Goal: Book appointment/travel/reservation

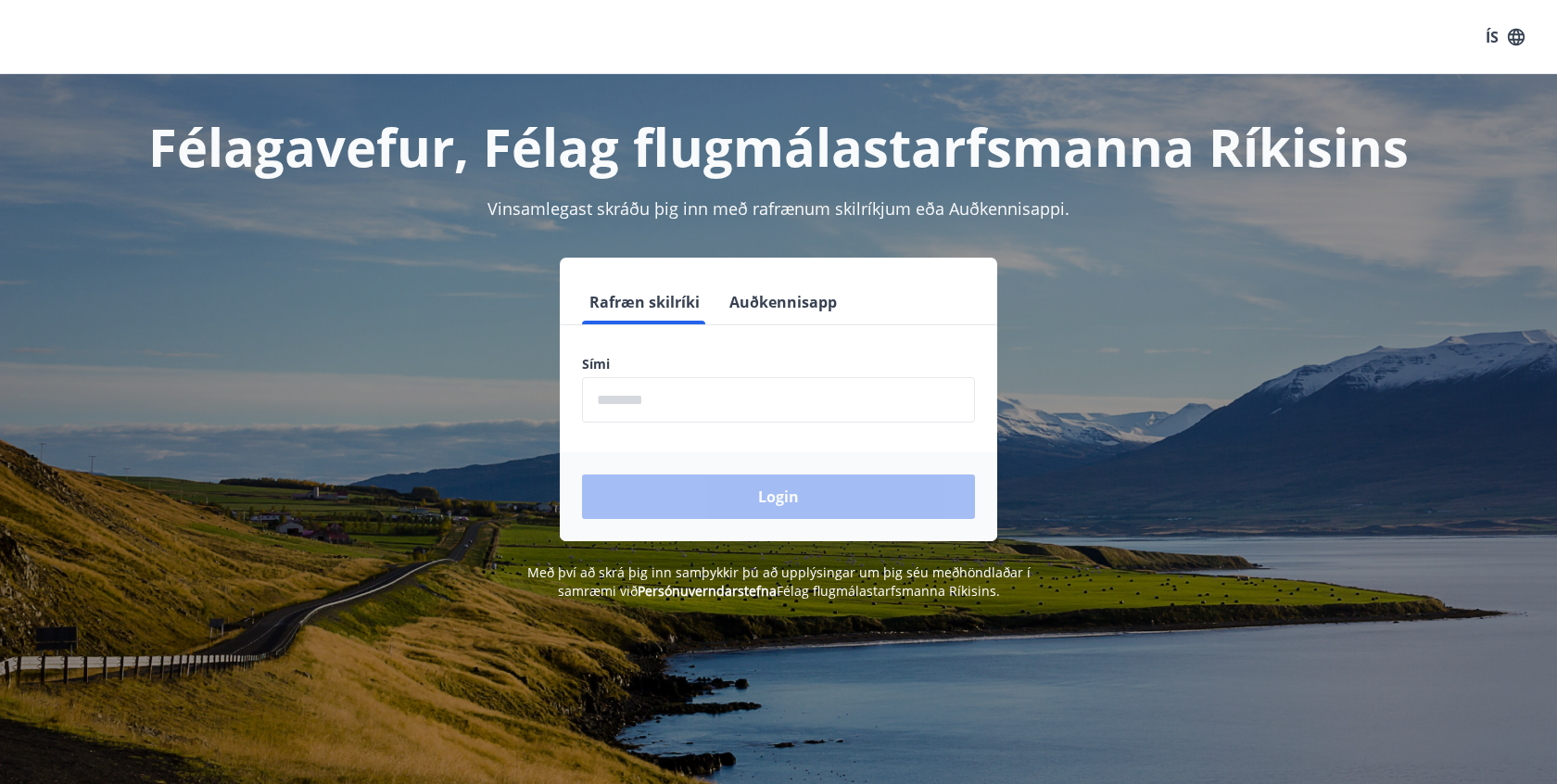
click at [724, 409] on input "phone" at bounding box center [778, 400] width 393 height 45
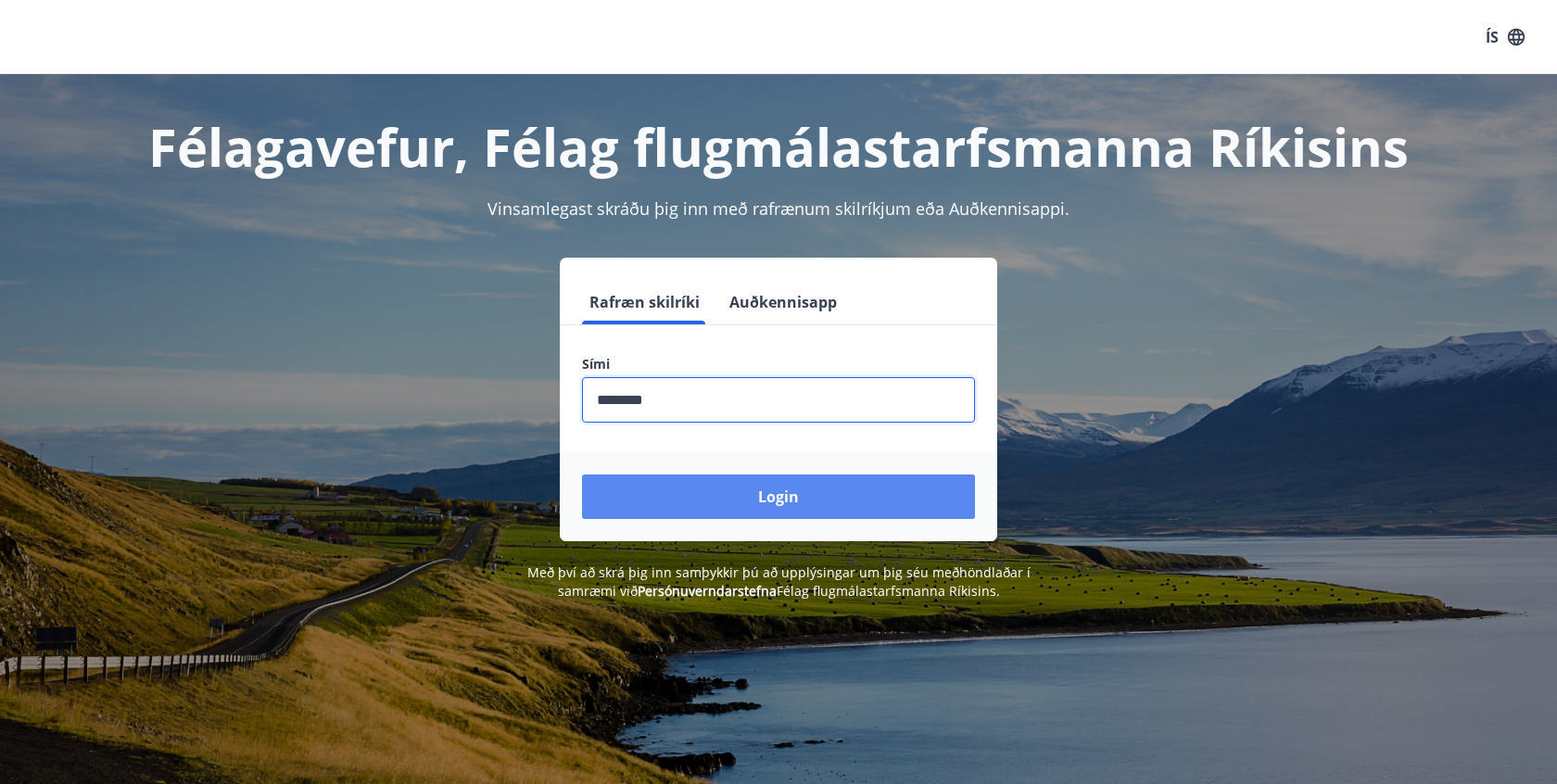
type input "********"
click at [774, 481] on button "Login" at bounding box center [778, 496] width 393 height 44
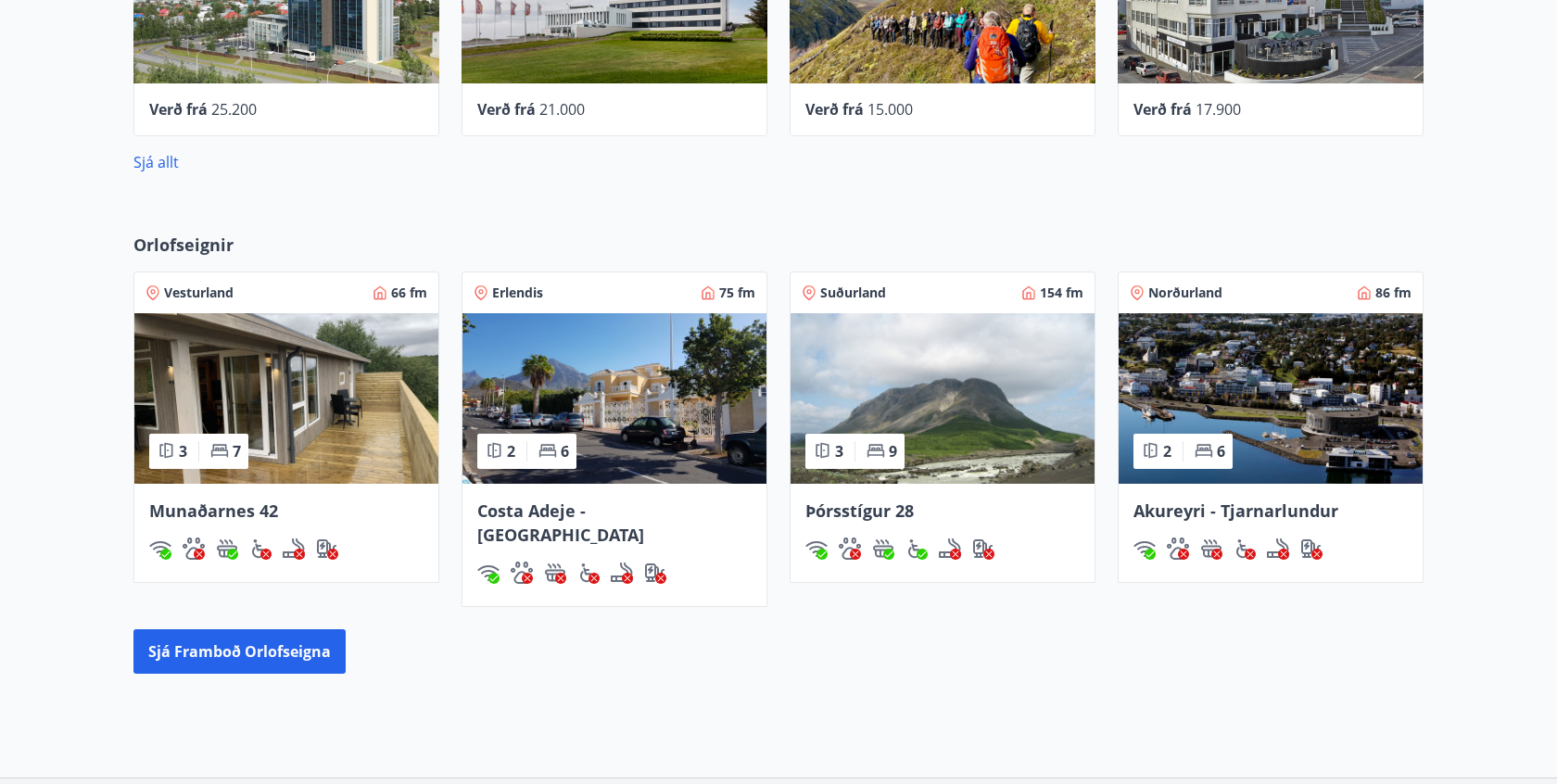
scroll to position [844, 0]
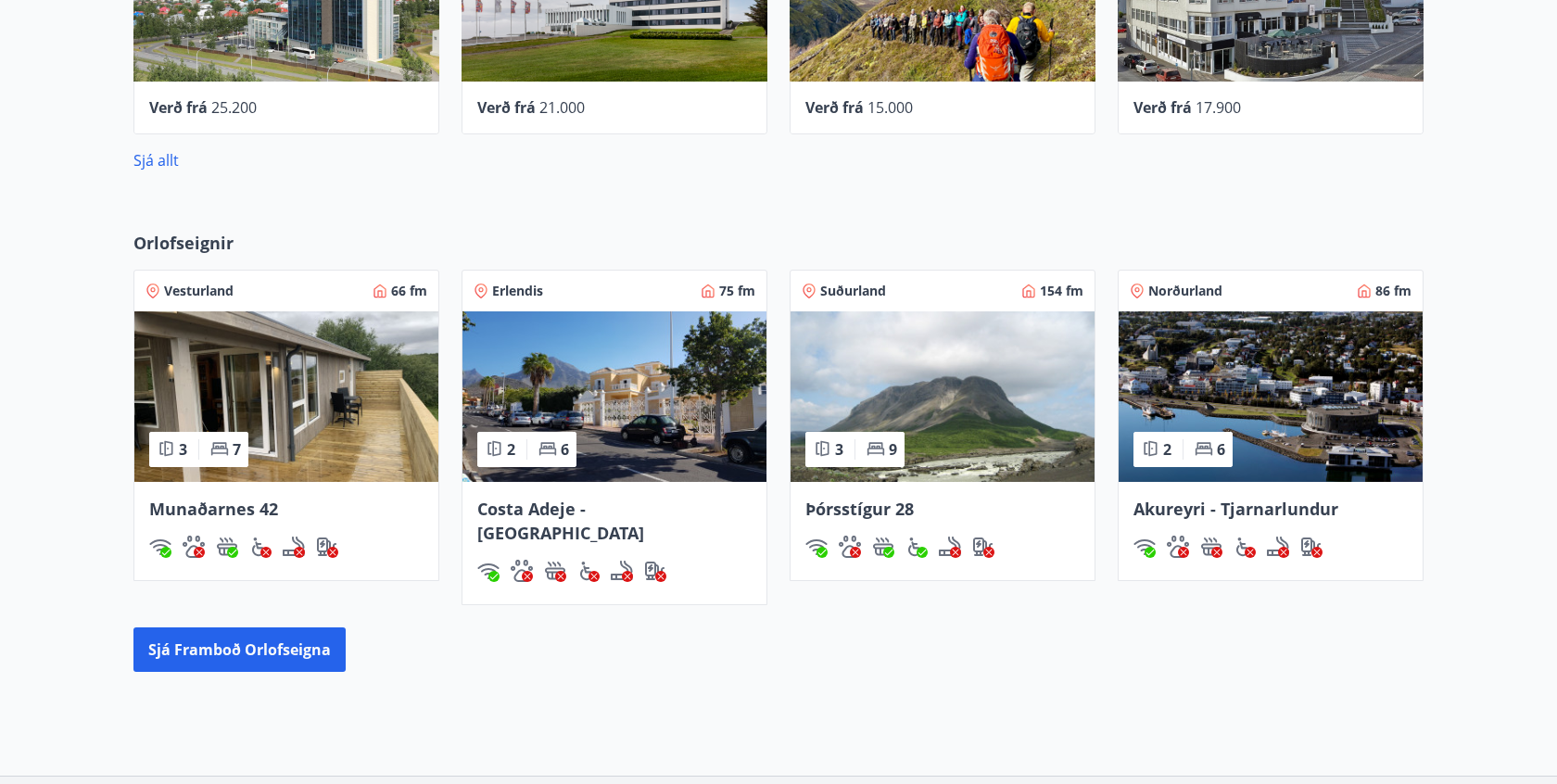
click at [634, 497] on div "Costa Adeje -[GEOGRAPHIC_DATA]" at bounding box center [614, 520] width 274 height 48
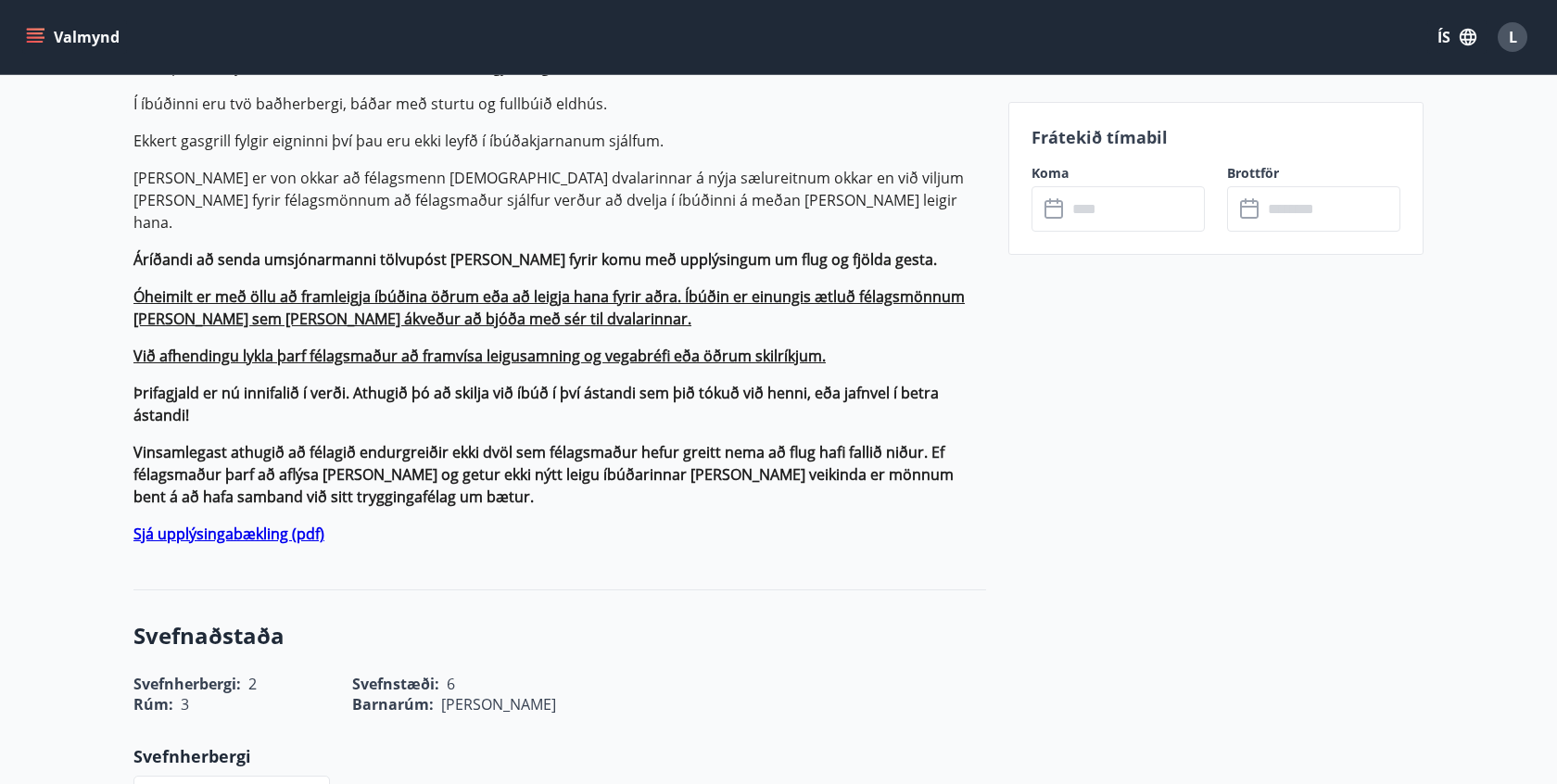
scroll to position [758, 0]
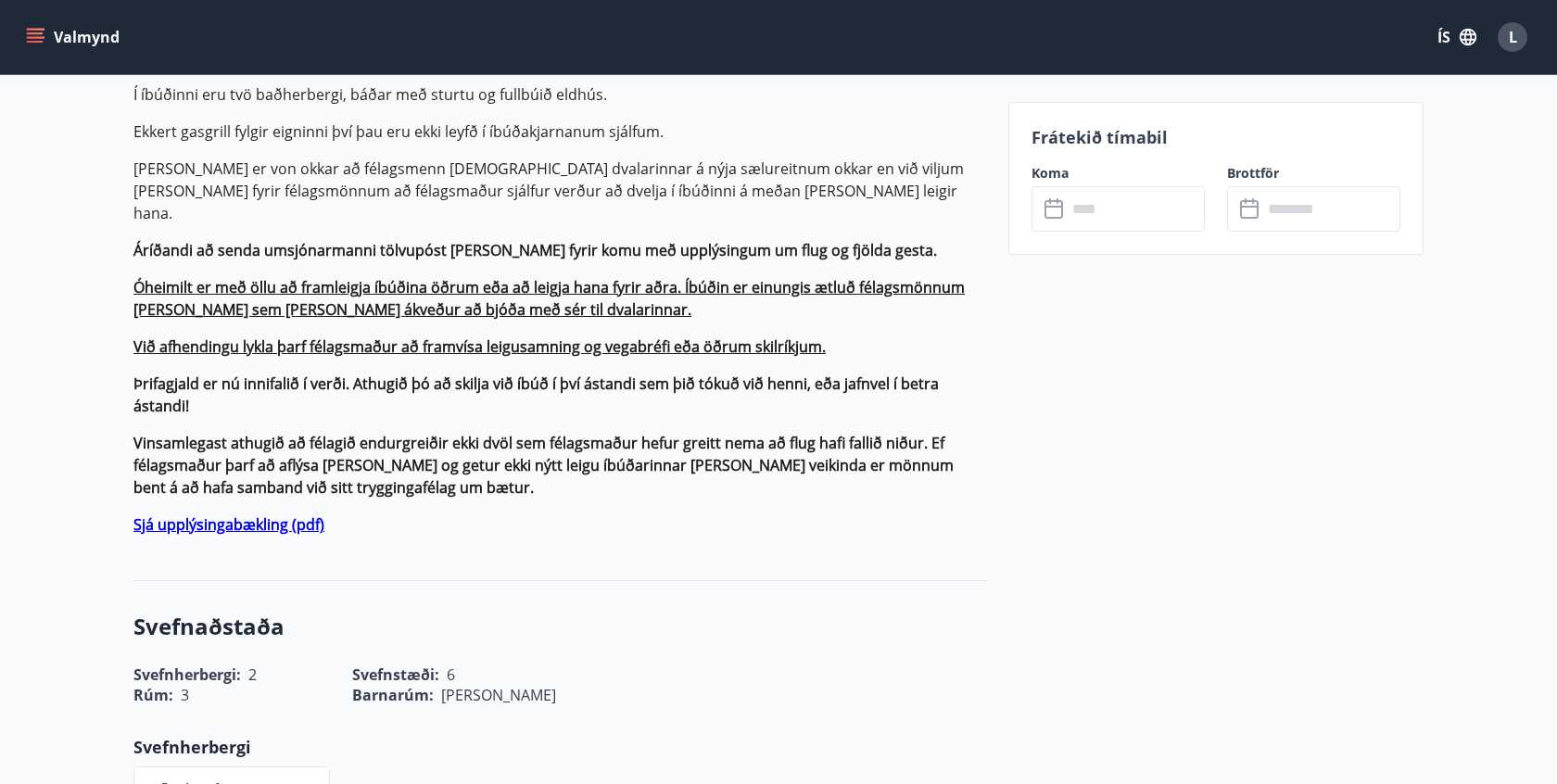
click at [318, 515] on strong "Sjá upplýsingabækling (pdf)" at bounding box center [228, 525] width 191 height 21
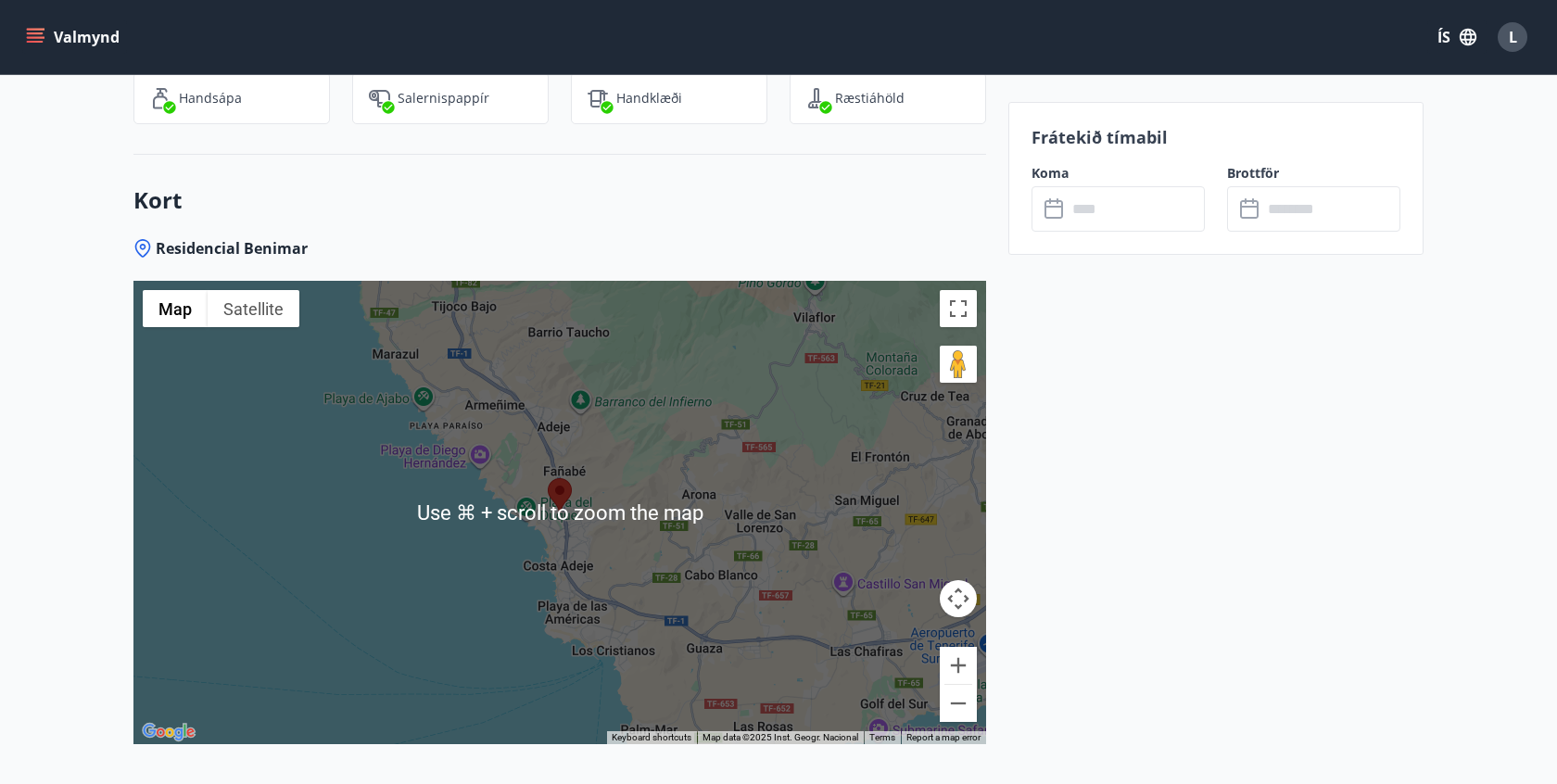
scroll to position [2962, 0]
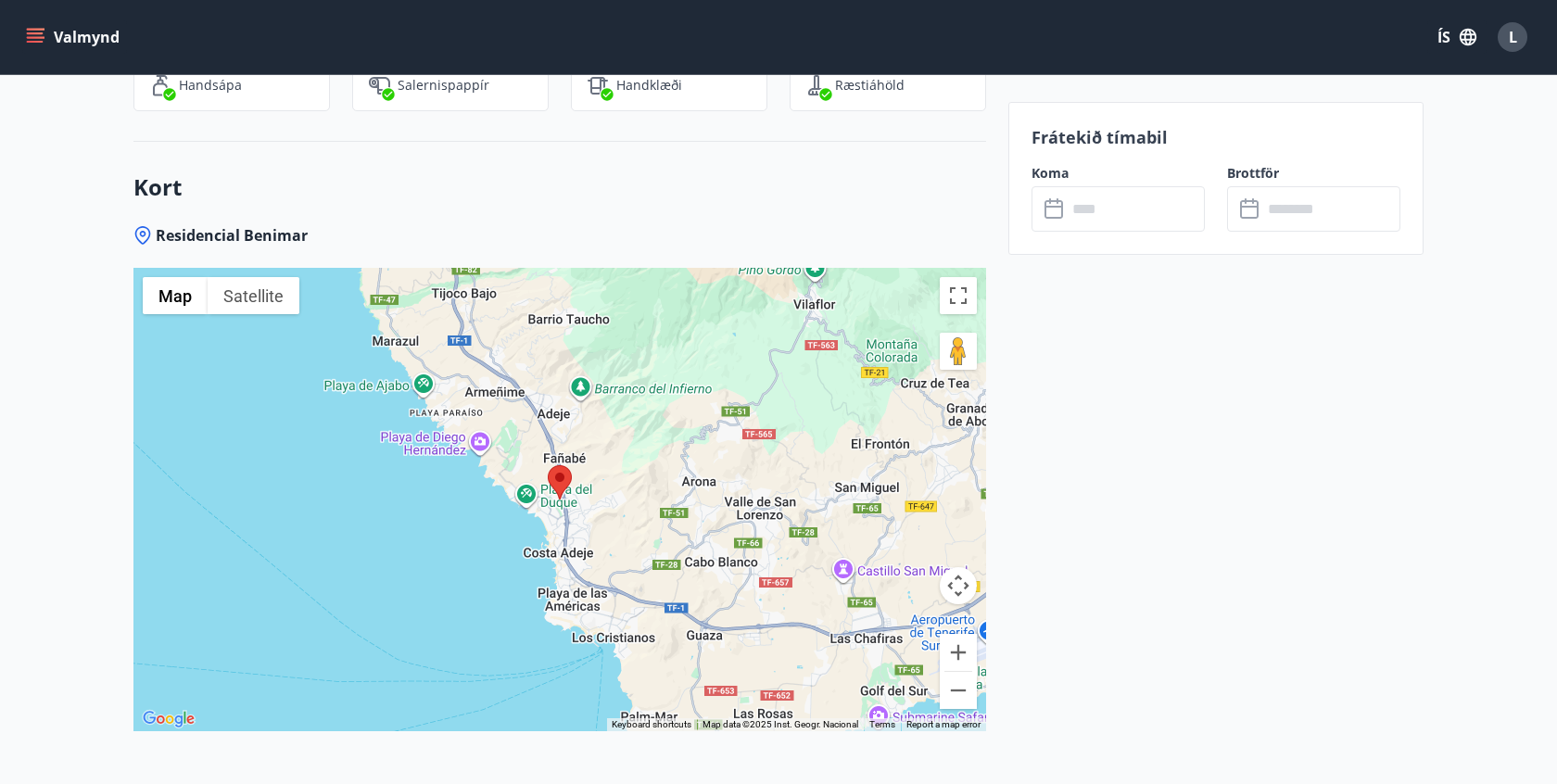
click at [968, 567] on button "Map camera controls" at bounding box center [957, 585] width 37 height 37
click at [614, 496] on div at bounding box center [560, 499] width 853 height 463
click at [547, 465] on area at bounding box center [547, 465] width 0 height 0
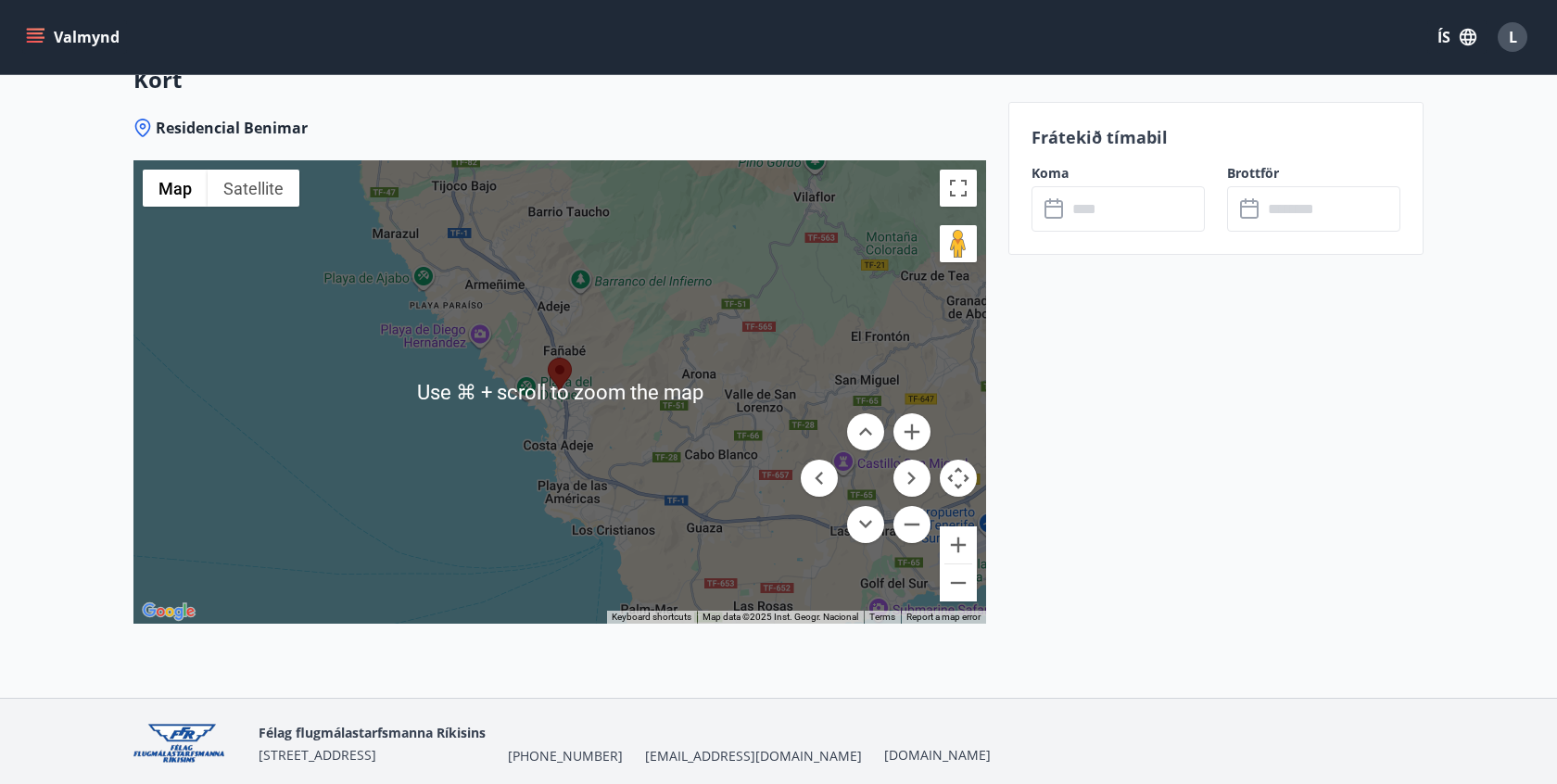
scroll to position [3116, 0]
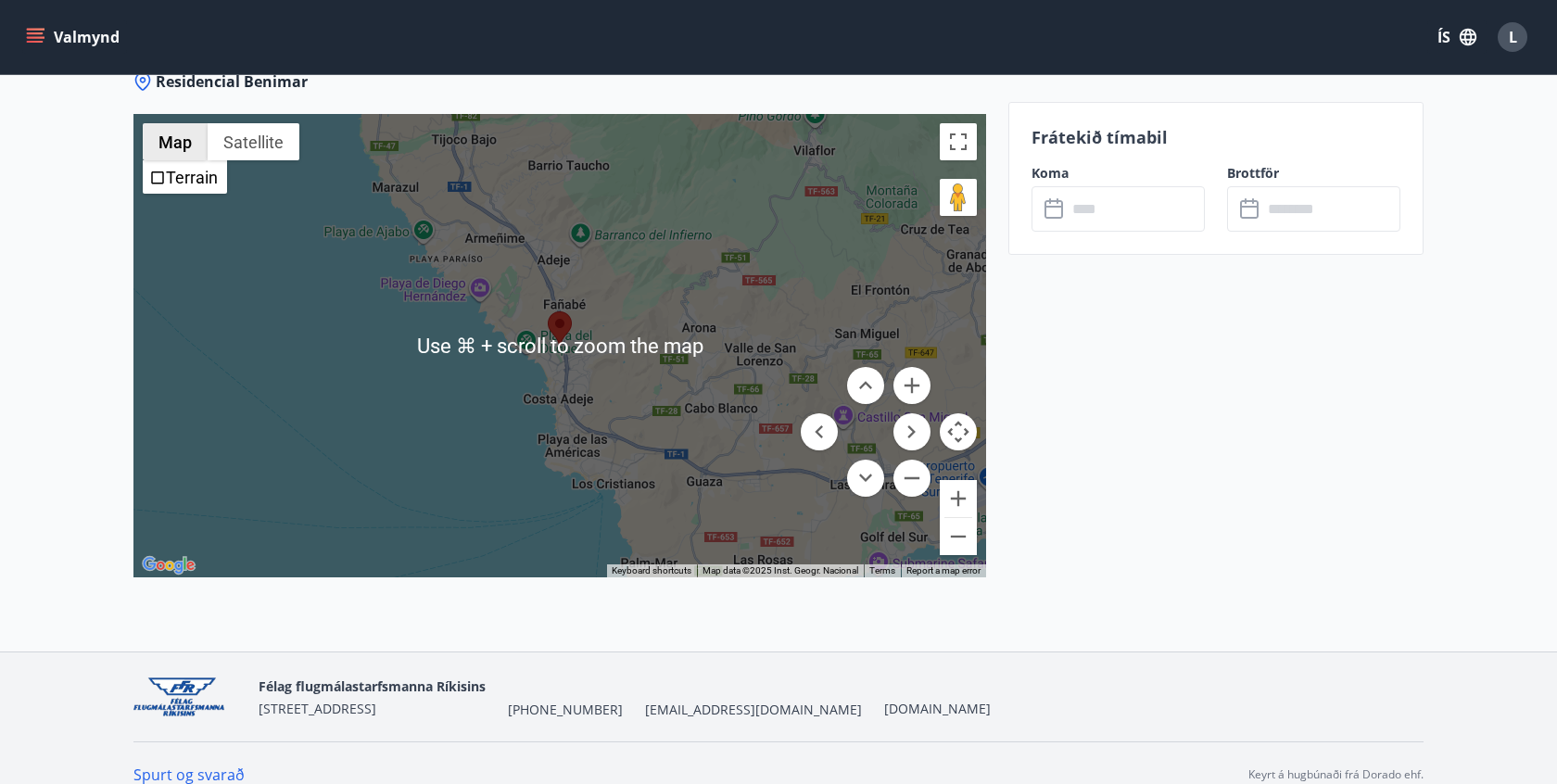
click at [197, 123] on button "Map" at bounding box center [175, 141] width 65 height 37
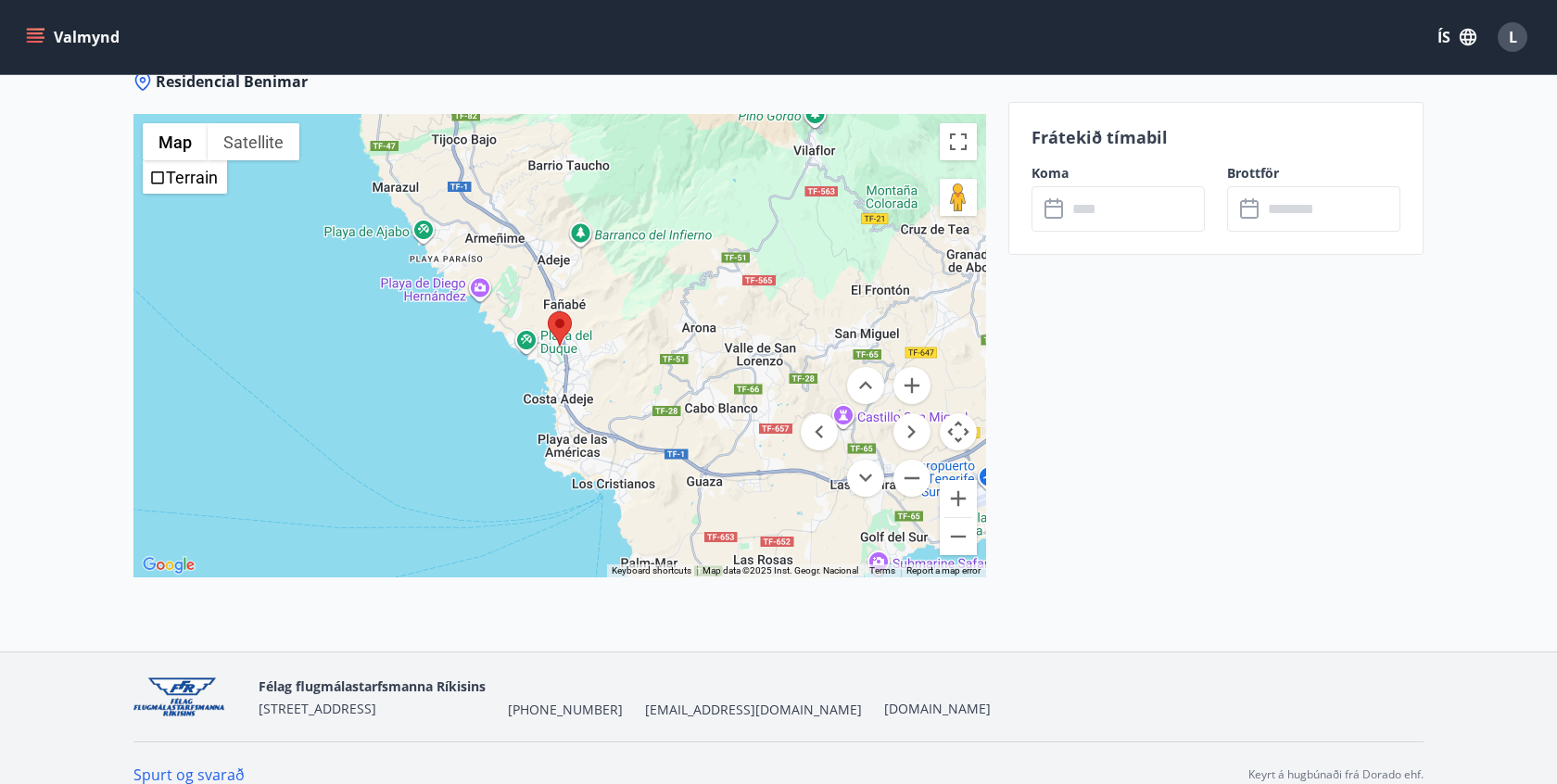
click at [425, 451] on div at bounding box center [560, 345] width 853 height 463
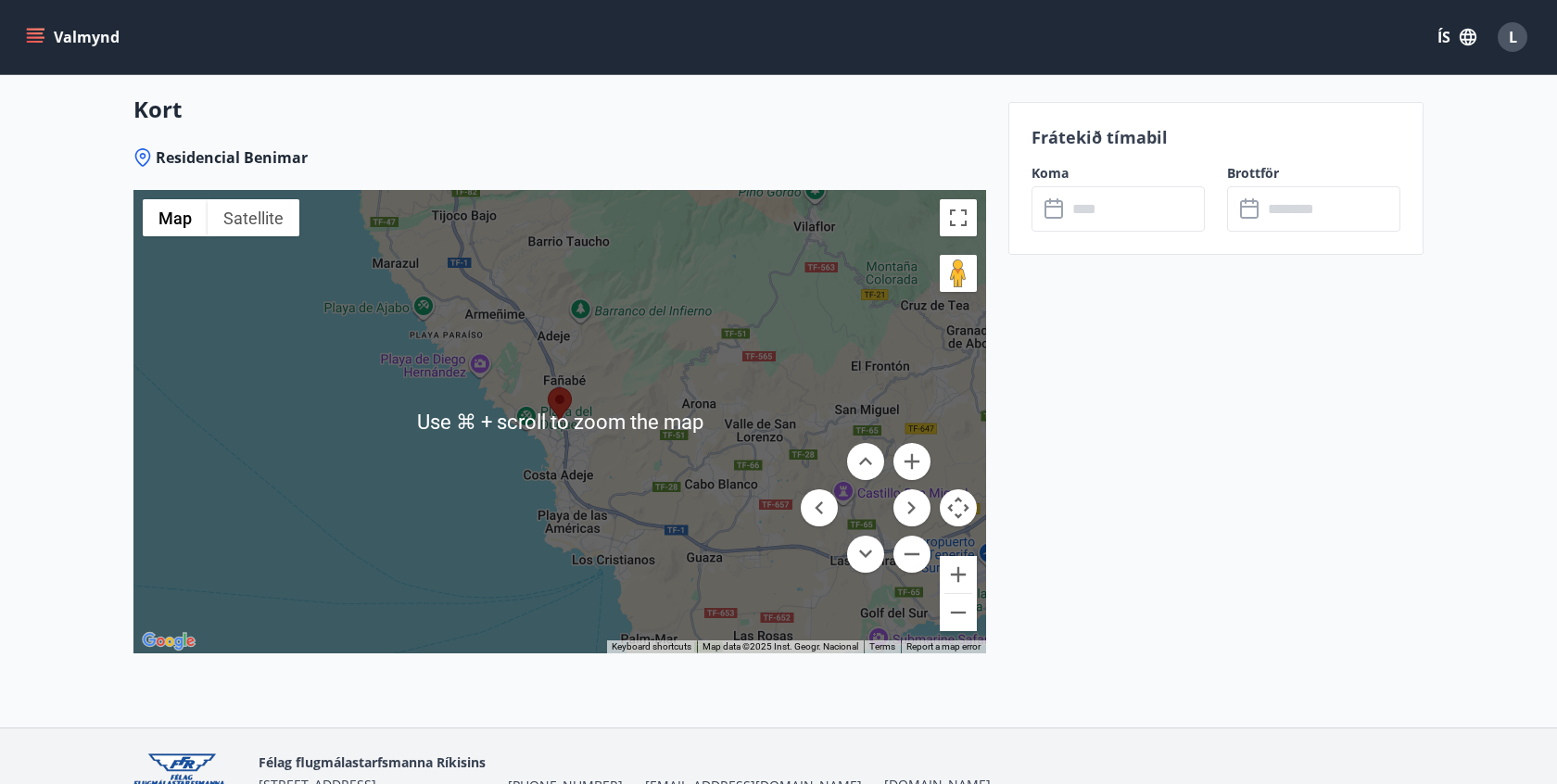
scroll to position [3026, 0]
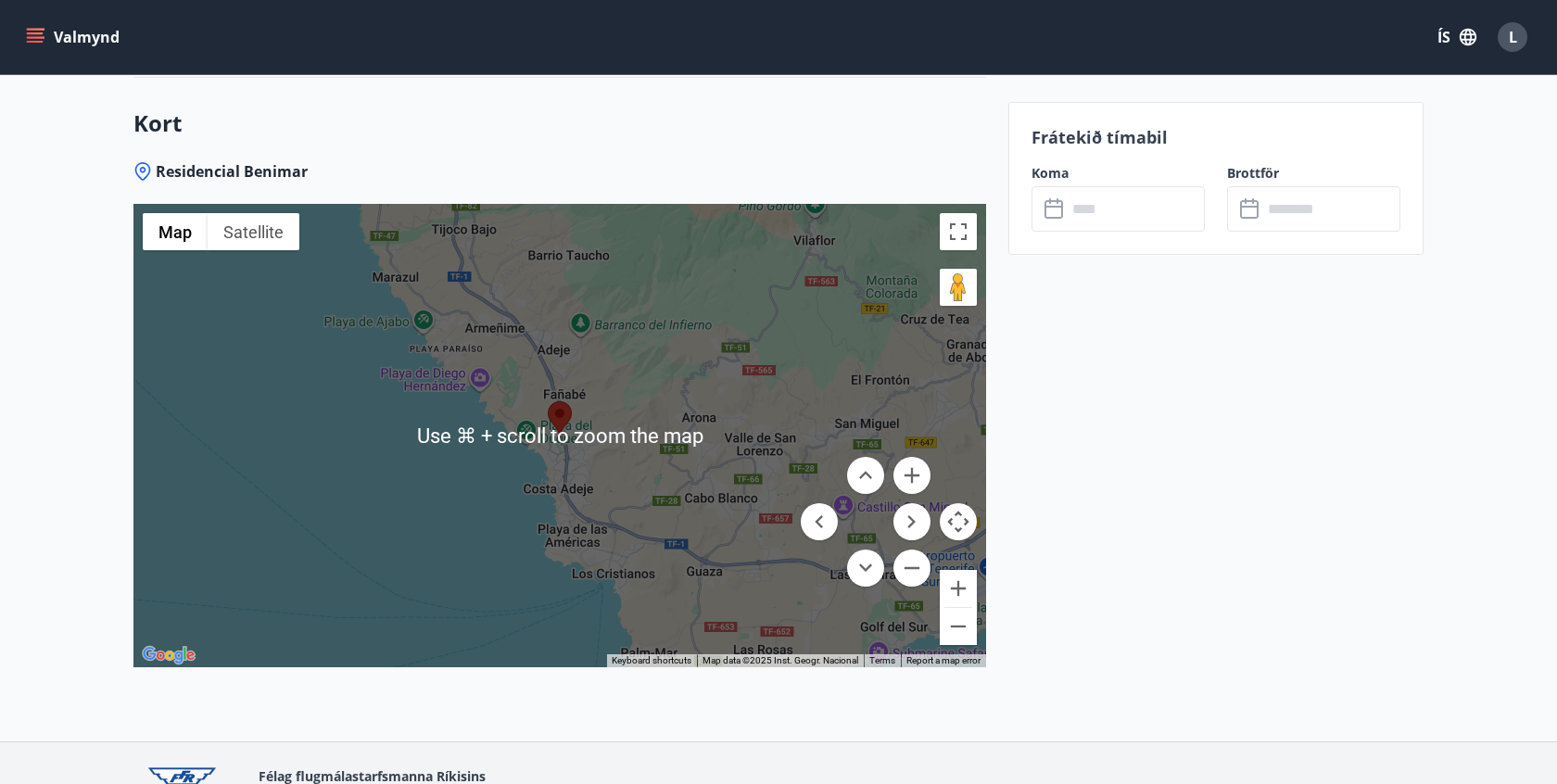
click at [979, 217] on div at bounding box center [560, 435] width 853 height 463
click at [970, 216] on button "Toggle fullscreen view" at bounding box center [957, 231] width 37 height 37
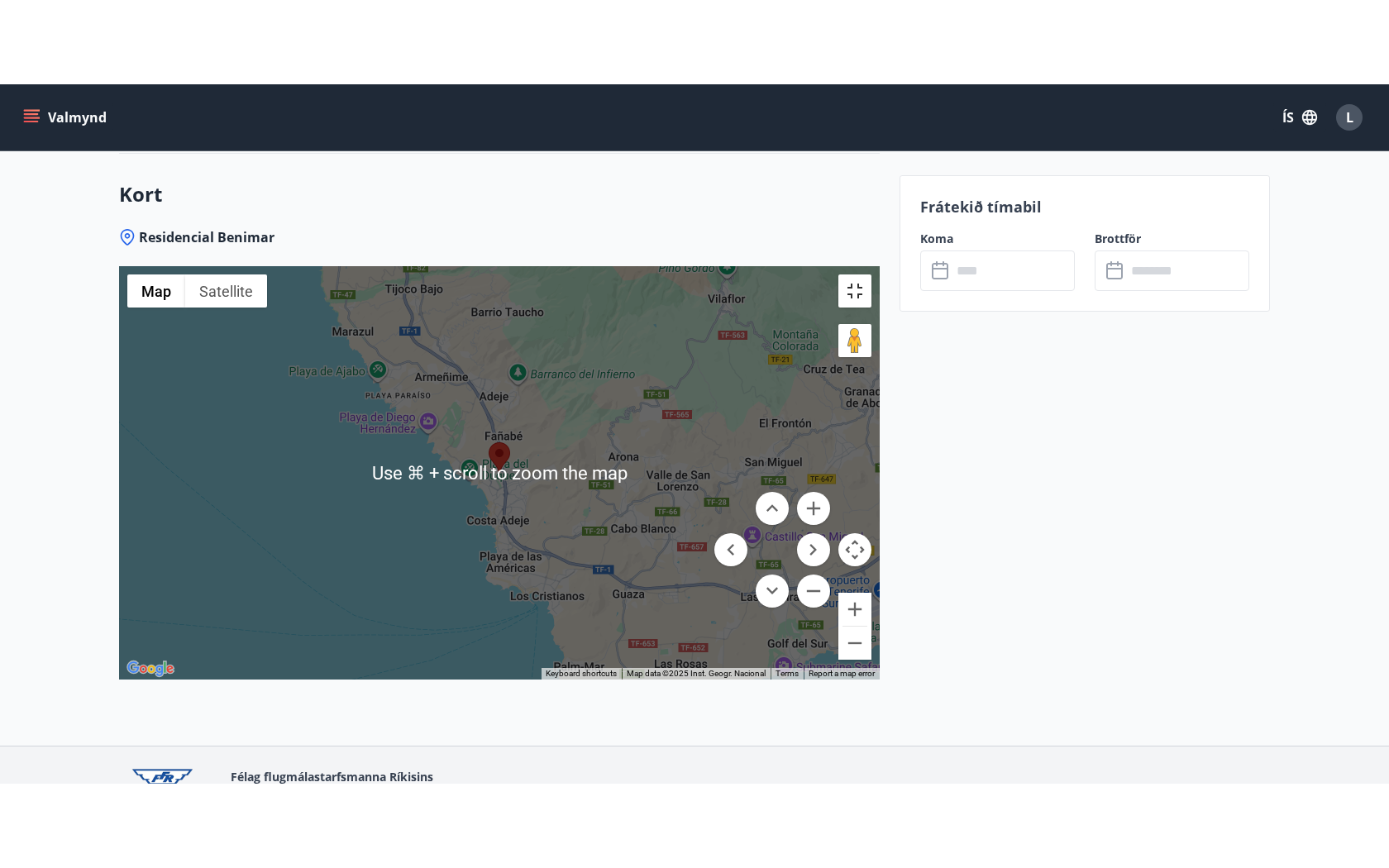
scroll to position [0, 0]
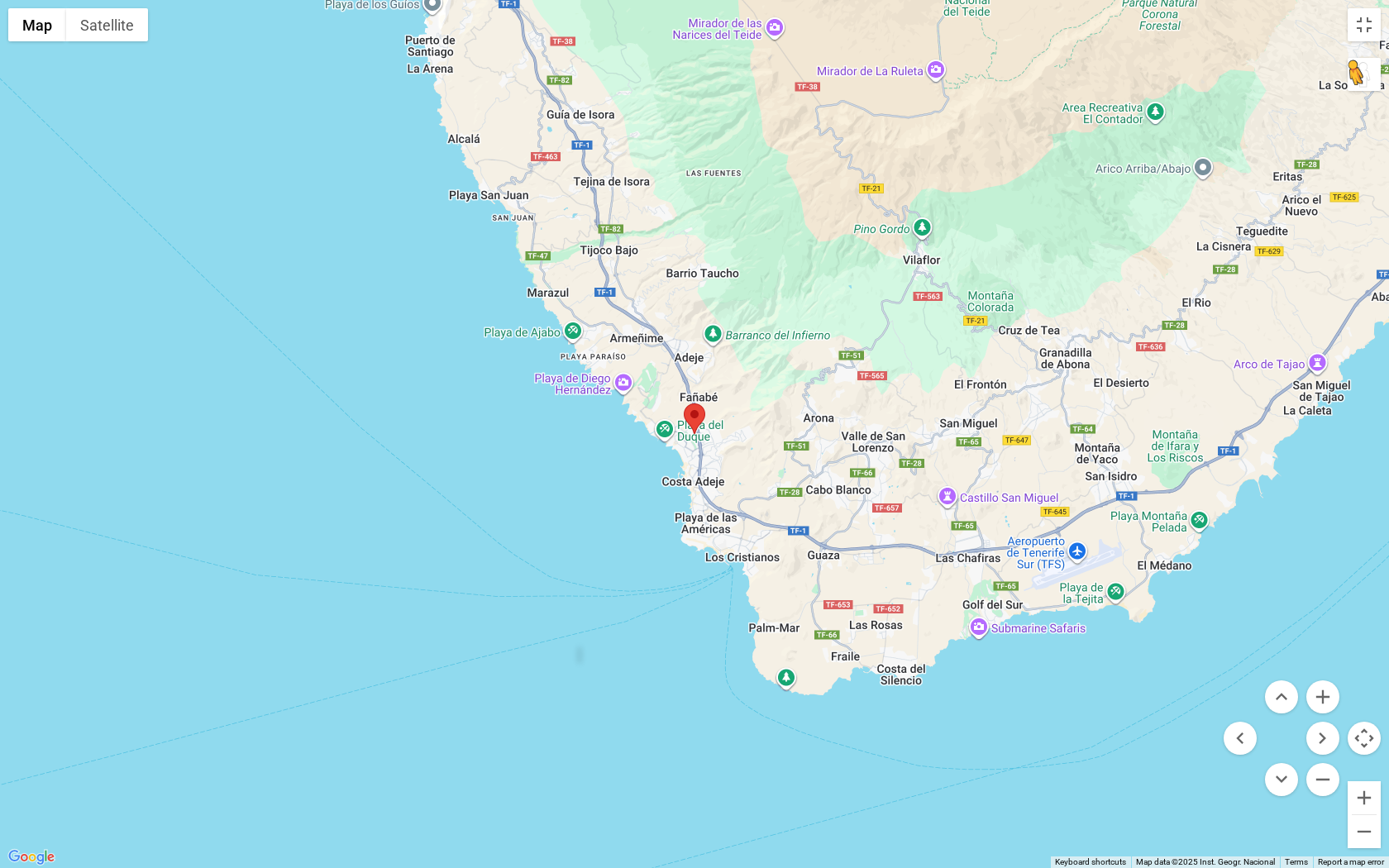
click at [1371, 75] on button "Drag Pegman onto the map to open Street View" at bounding box center [1363, 74] width 33 height 33
click at [684, 403] on area at bounding box center [684, 403] width 0 height 0
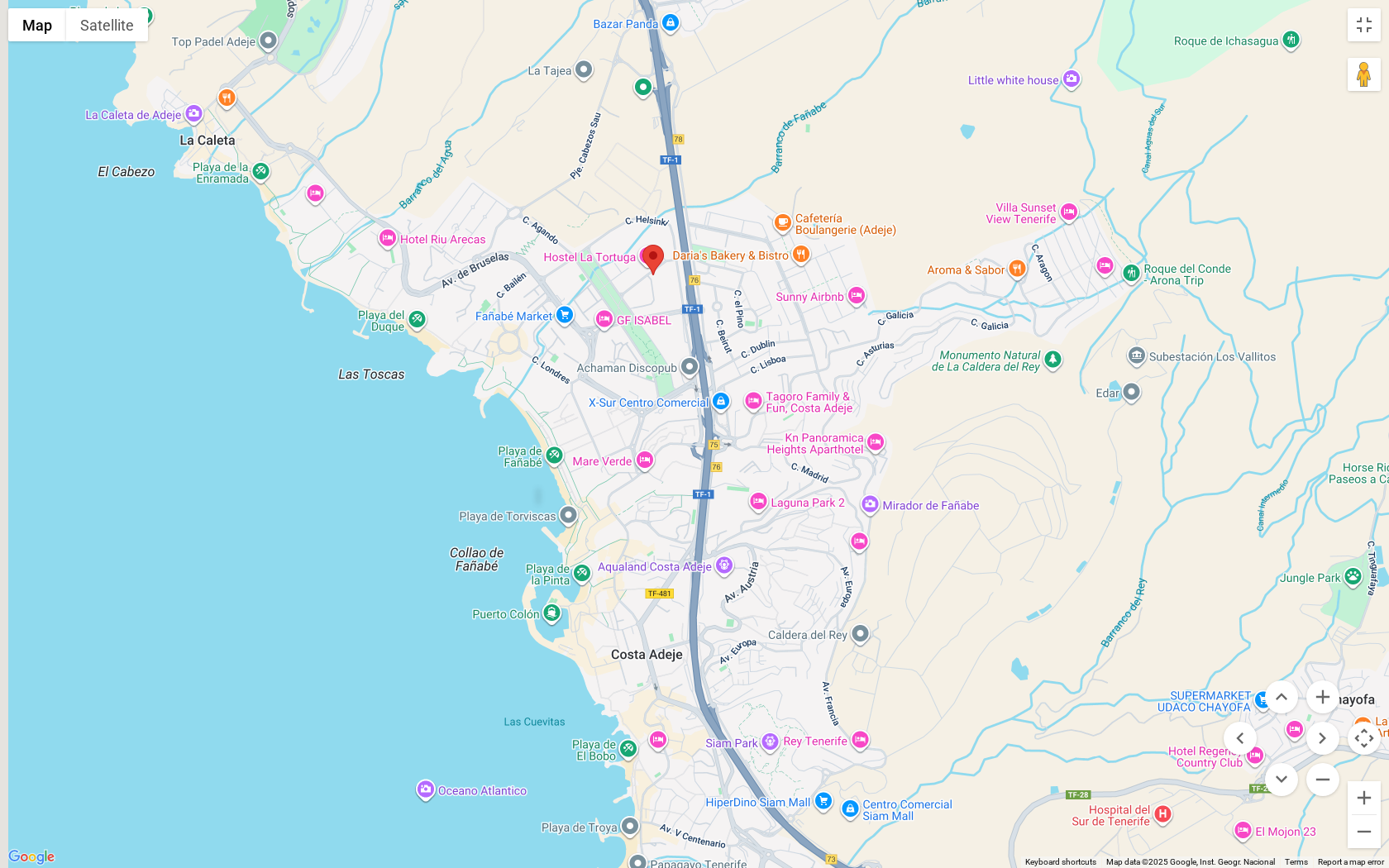
drag, startPoint x: 741, startPoint y: 271, endPoint x: 810, endPoint y: 360, distance: 112.6
click at [810, 360] on div "To navigate, press the arrow keys." at bounding box center [694, 434] width 1389 height 868
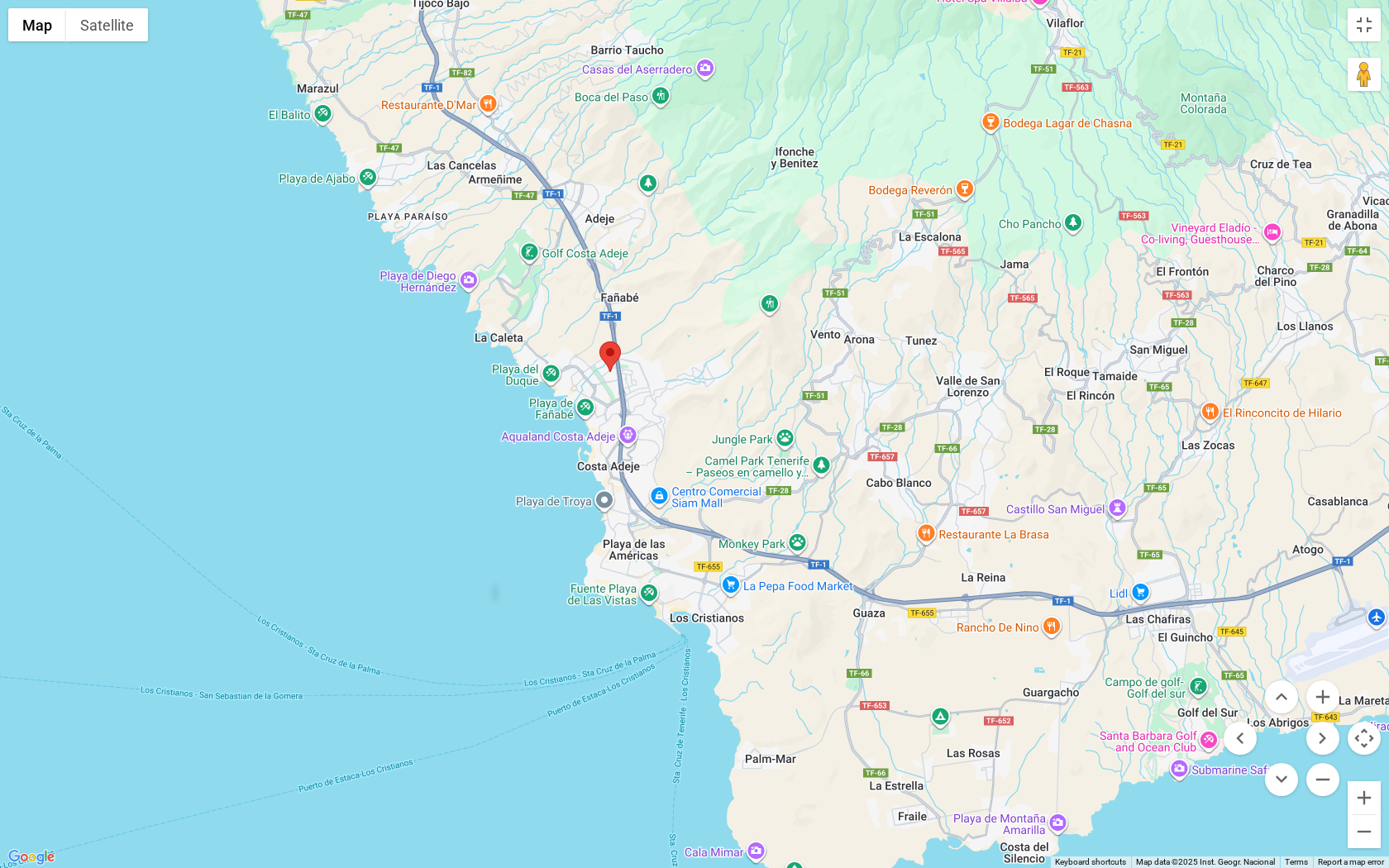
drag, startPoint x: 886, startPoint y: 307, endPoint x: 719, endPoint y: 337, distance: 169.7
click at [719, 337] on div "To navigate, press the arrow keys." at bounding box center [694, 434] width 1389 height 868
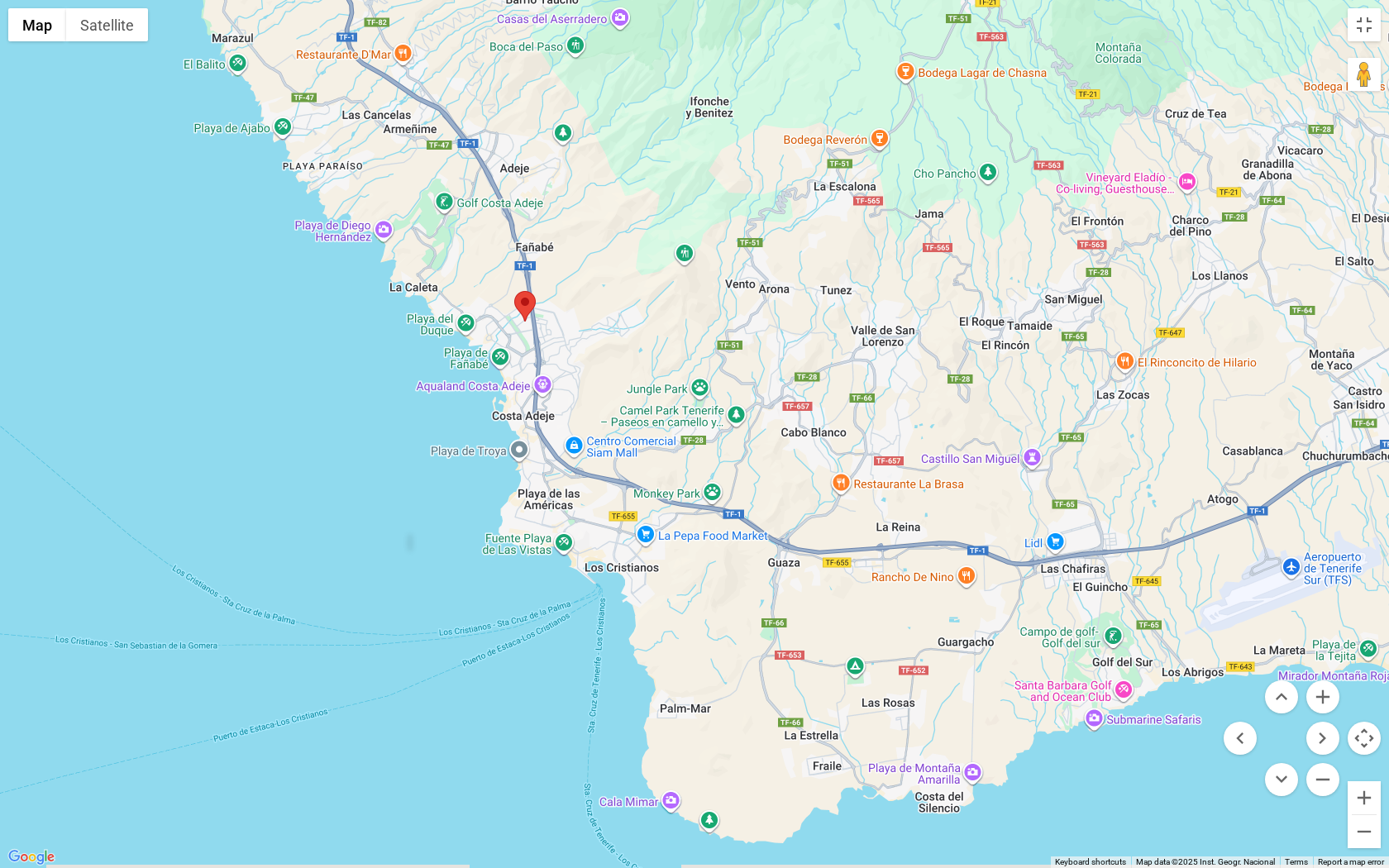
drag, startPoint x: 719, startPoint y: 337, endPoint x: 633, endPoint y: 287, distance: 99.5
click at [633, 287] on div "To navigate, press the arrow keys." at bounding box center [694, 434] width 1389 height 868
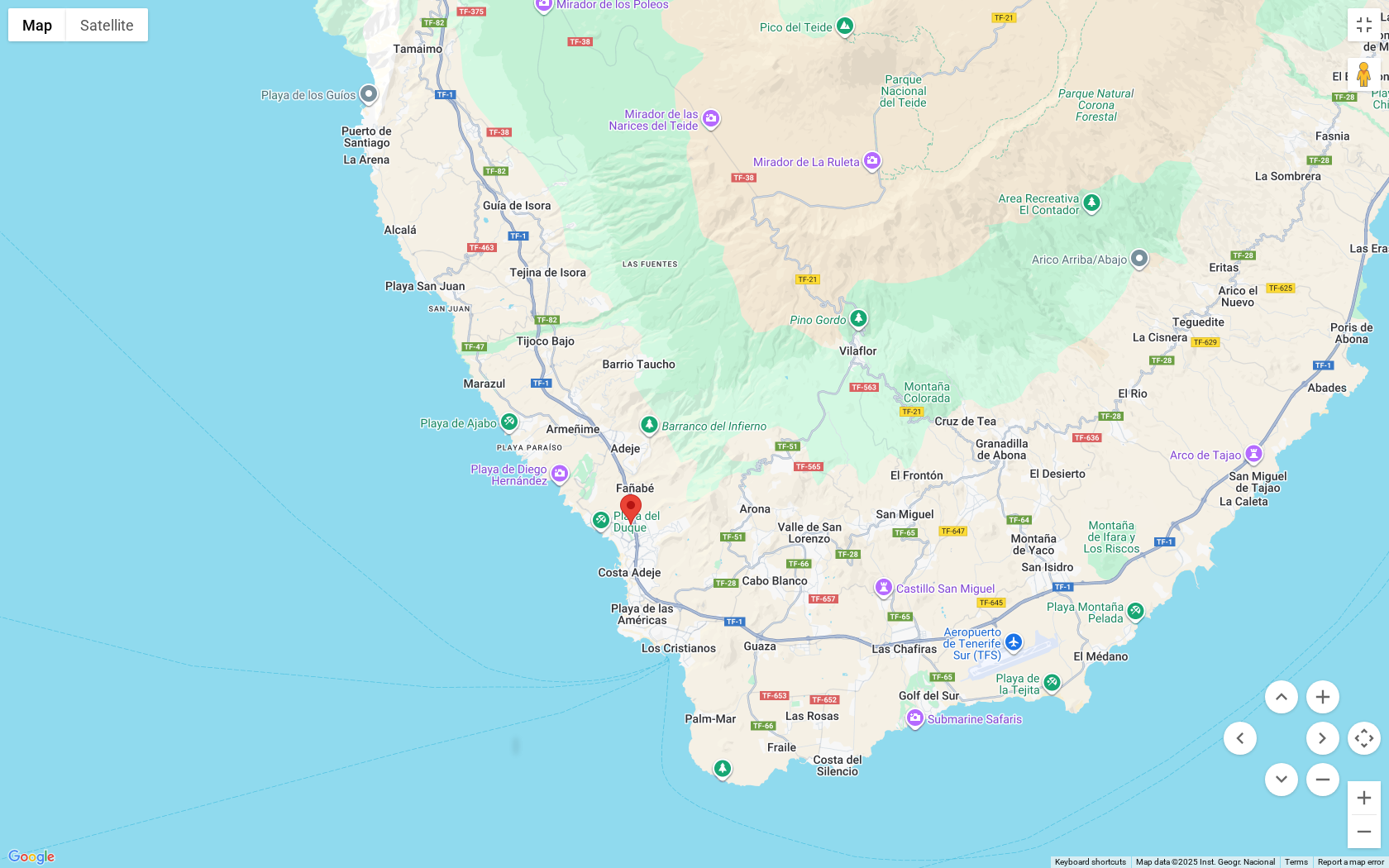
drag, startPoint x: 633, startPoint y: 287, endPoint x: 687, endPoint y: 504, distance: 223.6
click at [687, 504] on div "To navigate, press the arrow keys." at bounding box center [694, 434] width 1389 height 868
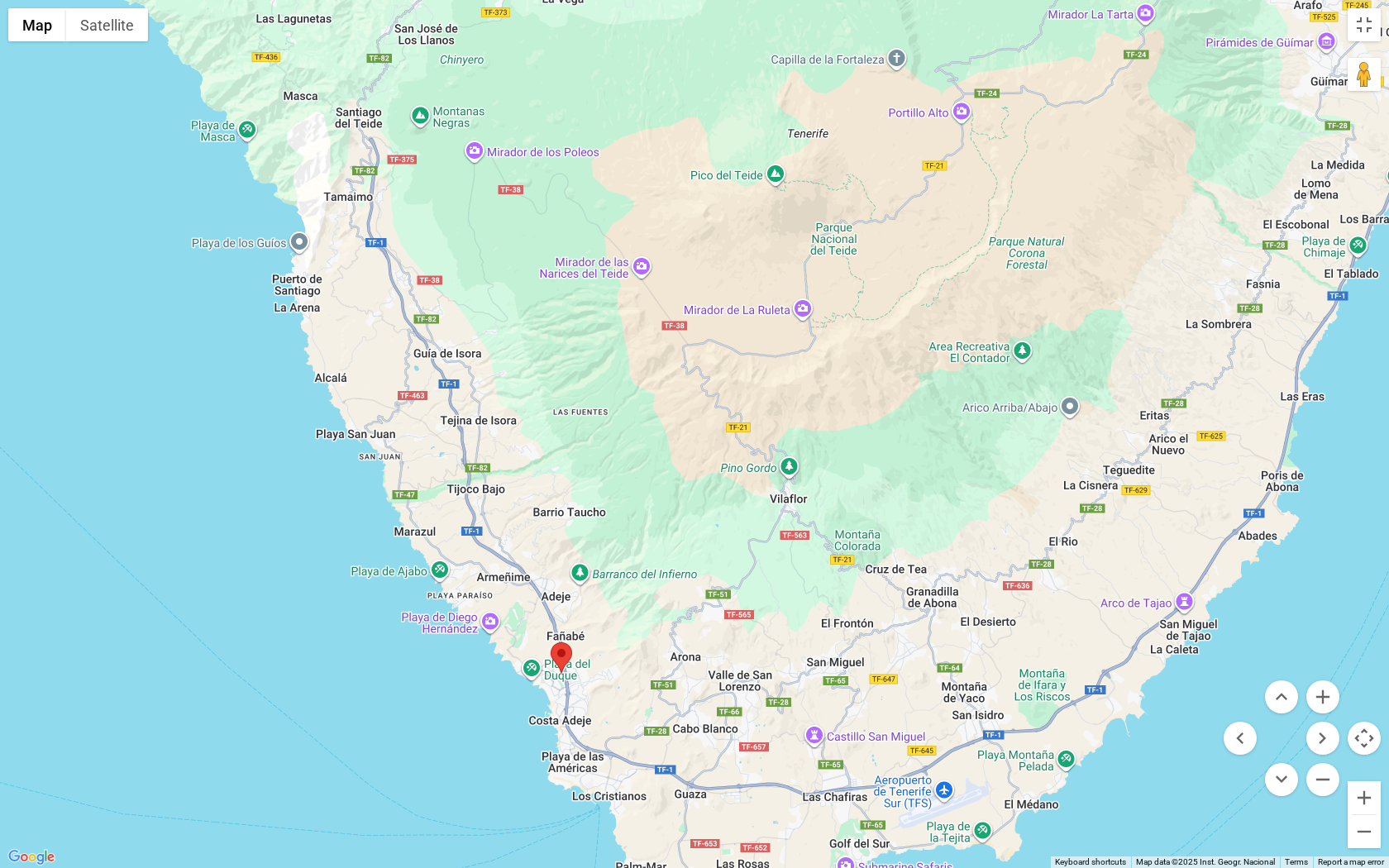
drag, startPoint x: 710, startPoint y: 379, endPoint x: 638, endPoint y: 540, distance: 176.4
click at [638, 540] on div "To navigate, press the arrow keys." at bounding box center [694, 434] width 1389 height 868
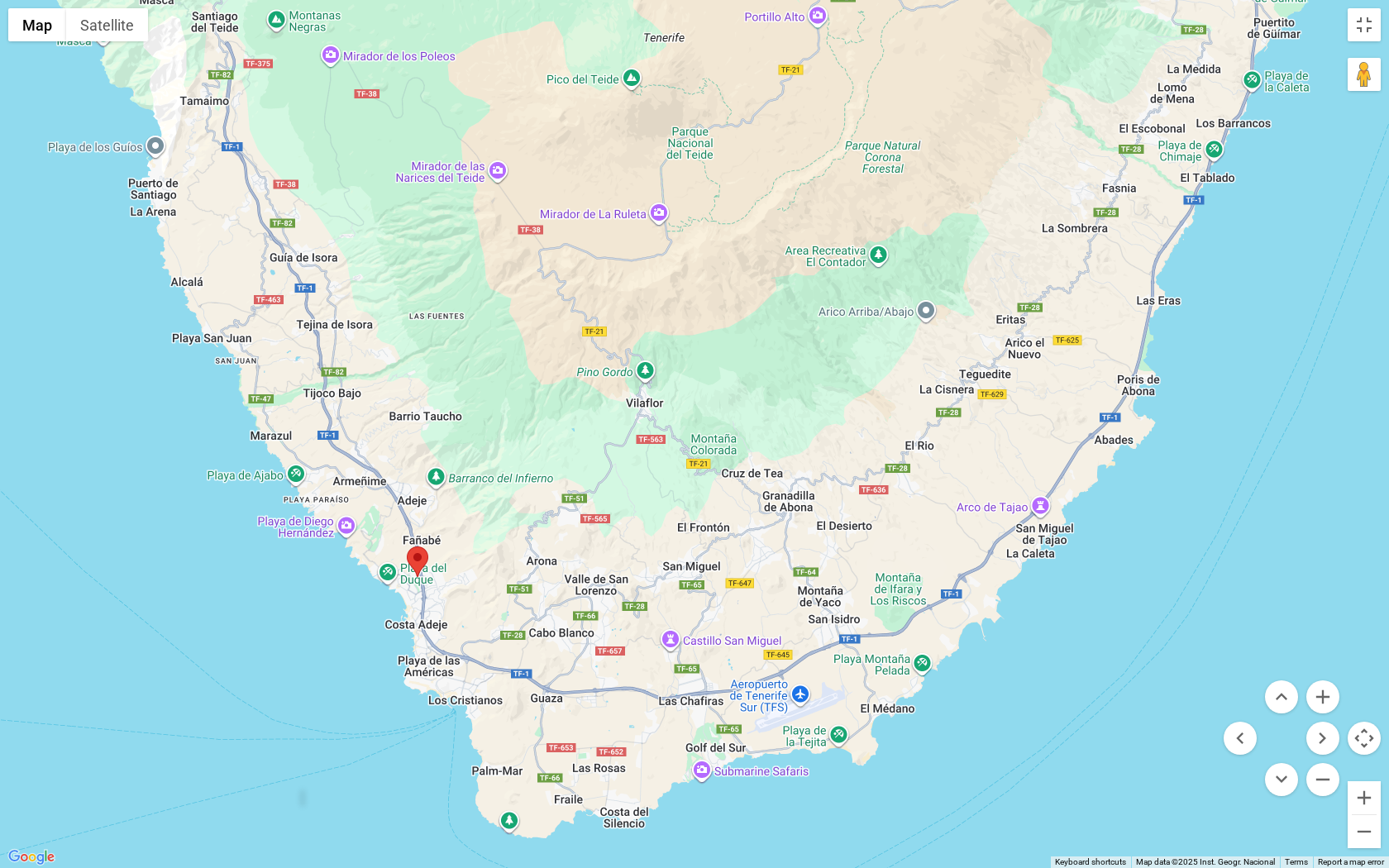
drag, startPoint x: 602, startPoint y: 572, endPoint x: 760, endPoint y: 456, distance: 196.0
click at [760, 456] on div "To navigate, press the arrow keys." at bounding box center [694, 434] width 1389 height 868
click at [1364, 37] on button "Toggle fullscreen view" at bounding box center [1363, 24] width 33 height 33
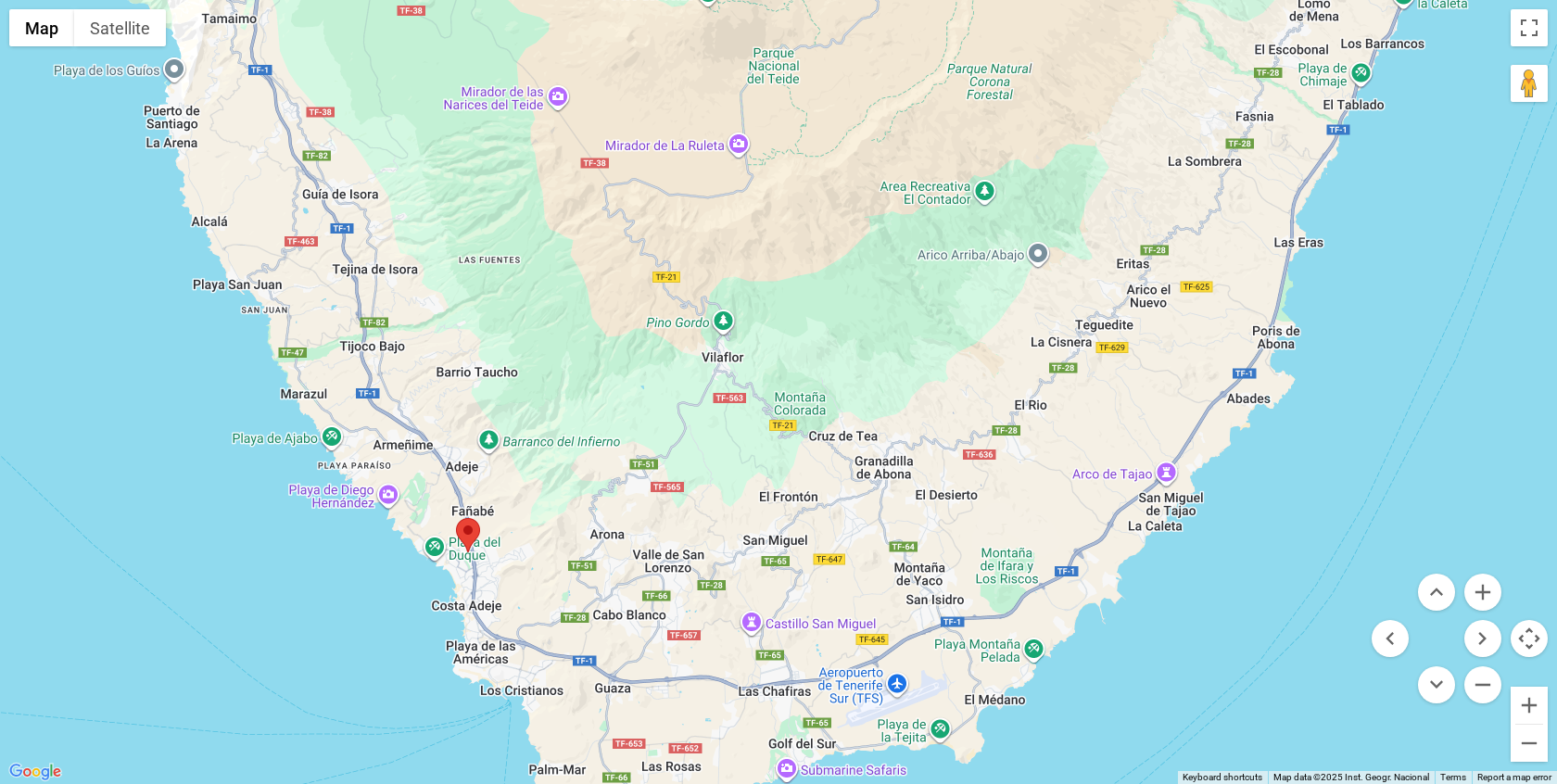
scroll to position [228, 0]
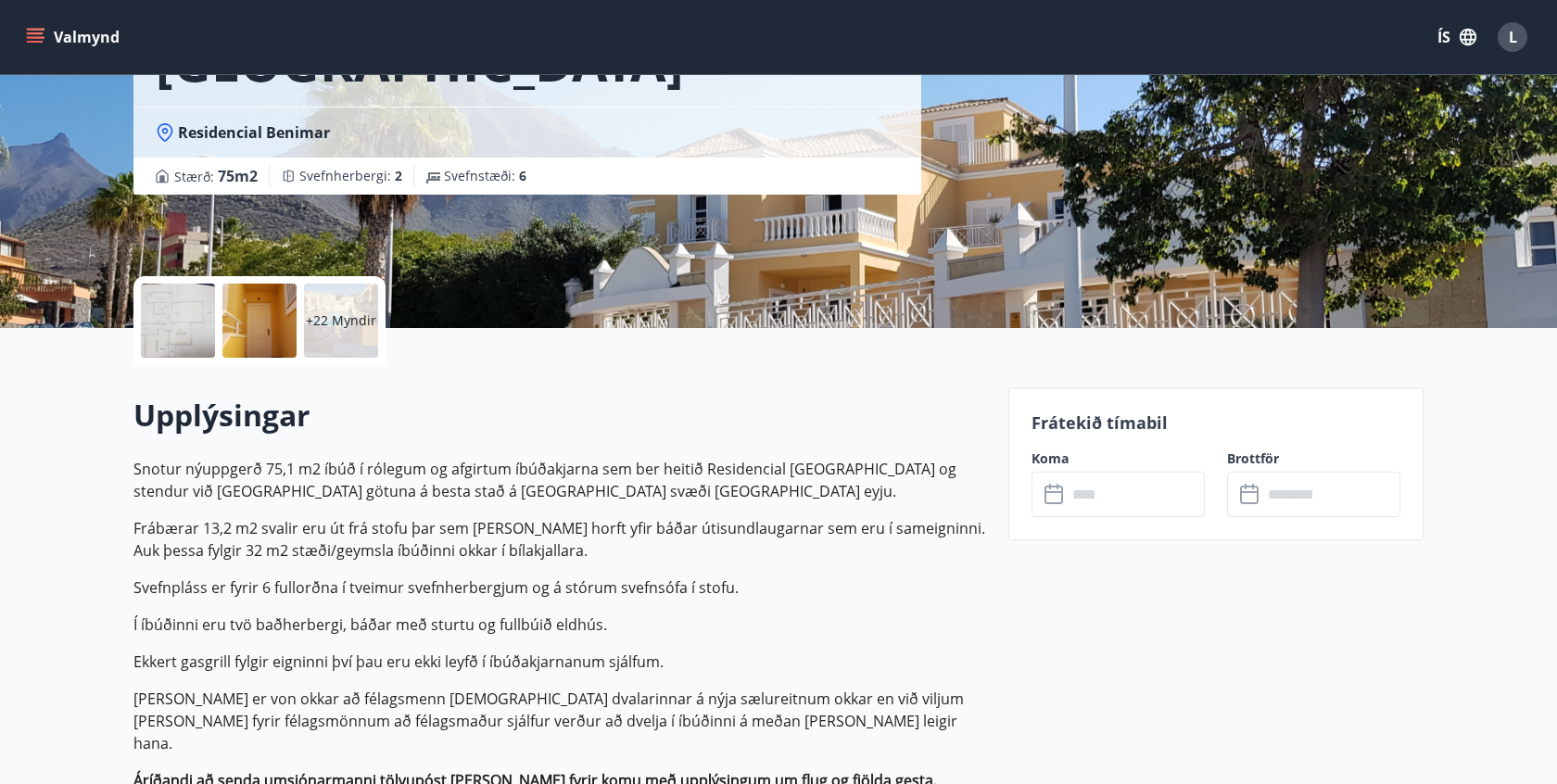
click at [1118, 474] on input "text" at bounding box center [1135, 494] width 138 height 45
click at [1116, 493] on input "text" at bounding box center [1135, 494] width 138 height 45
click at [1054, 455] on label "Koma" at bounding box center [1118, 459] width 174 height 19
click at [1047, 500] on icon at bounding box center [1056, 495] width 23 height 23
click at [1074, 498] on input "text" at bounding box center [1135, 494] width 138 height 45
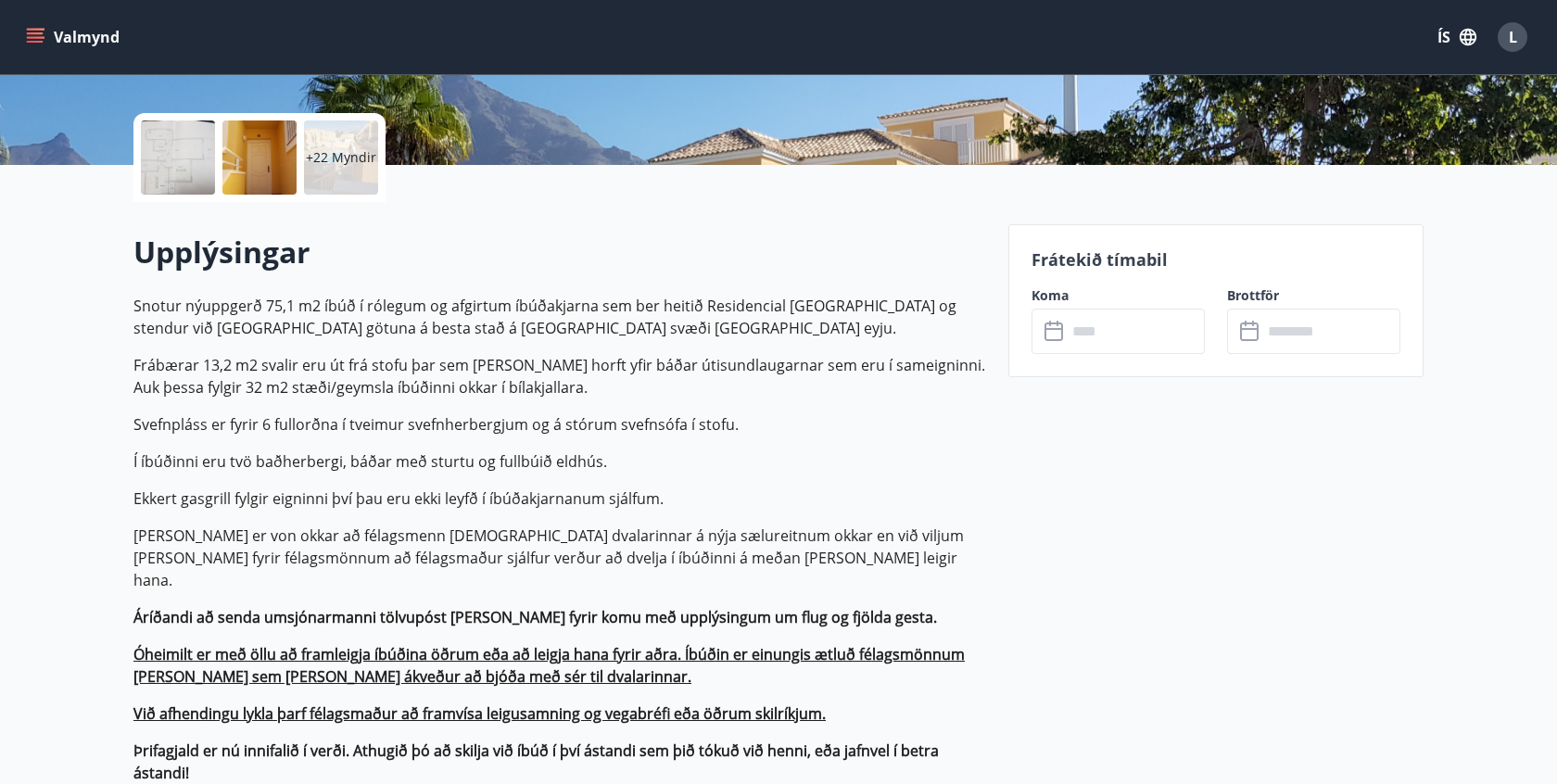
scroll to position [450, 0]
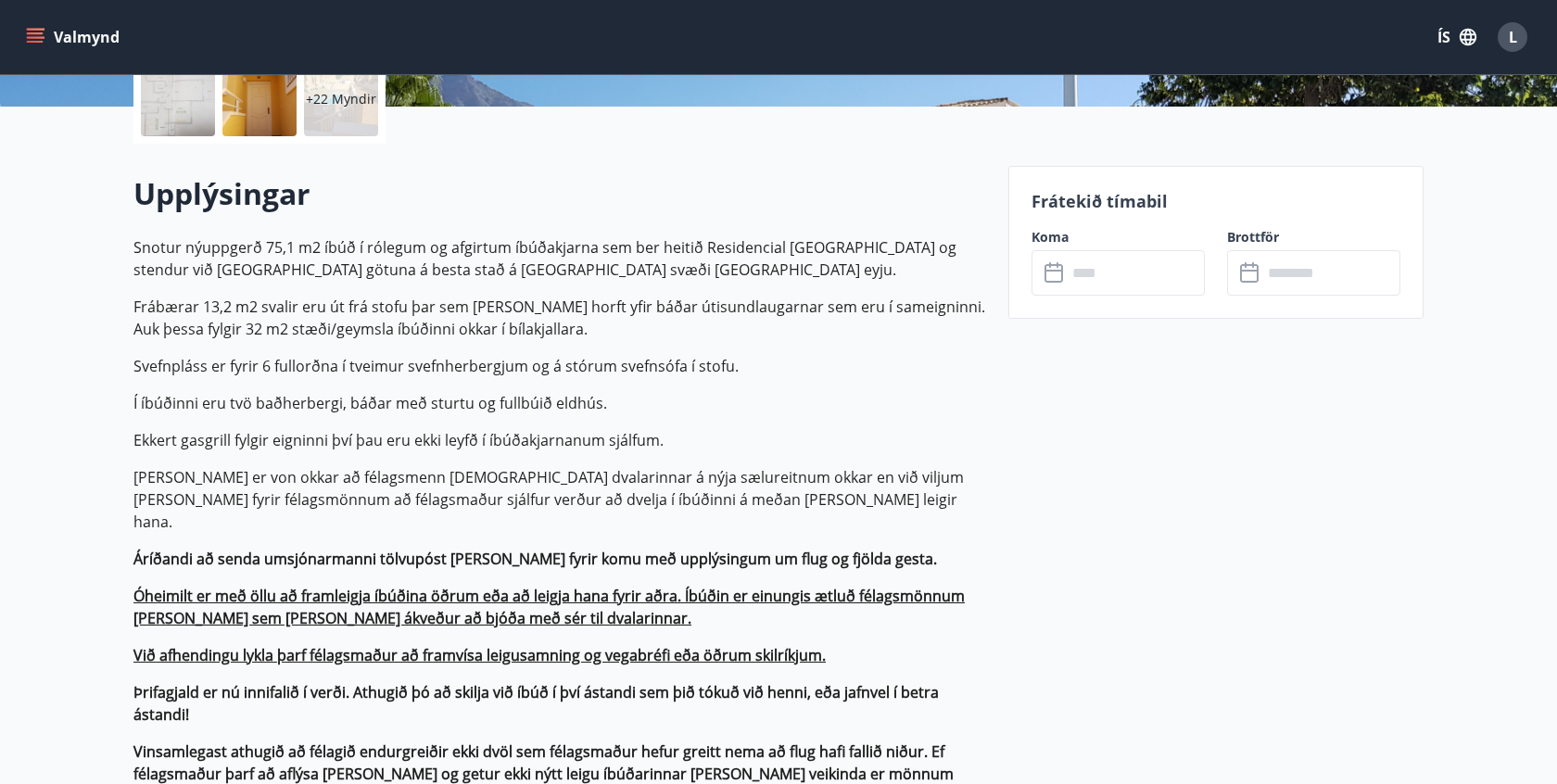
click at [1086, 262] on input "text" at bounding box center [1135, 272] width 138 height 45
click at [1263, 259] on input "text" at bounding box center [1331, 272] width 138 height 45
click at [1275, 277] on input "text" at bounding box center [1331, 272] width 138 height 45
click at [1240, 275] on icon at bounding box center [1249, 273] width 19 height 19
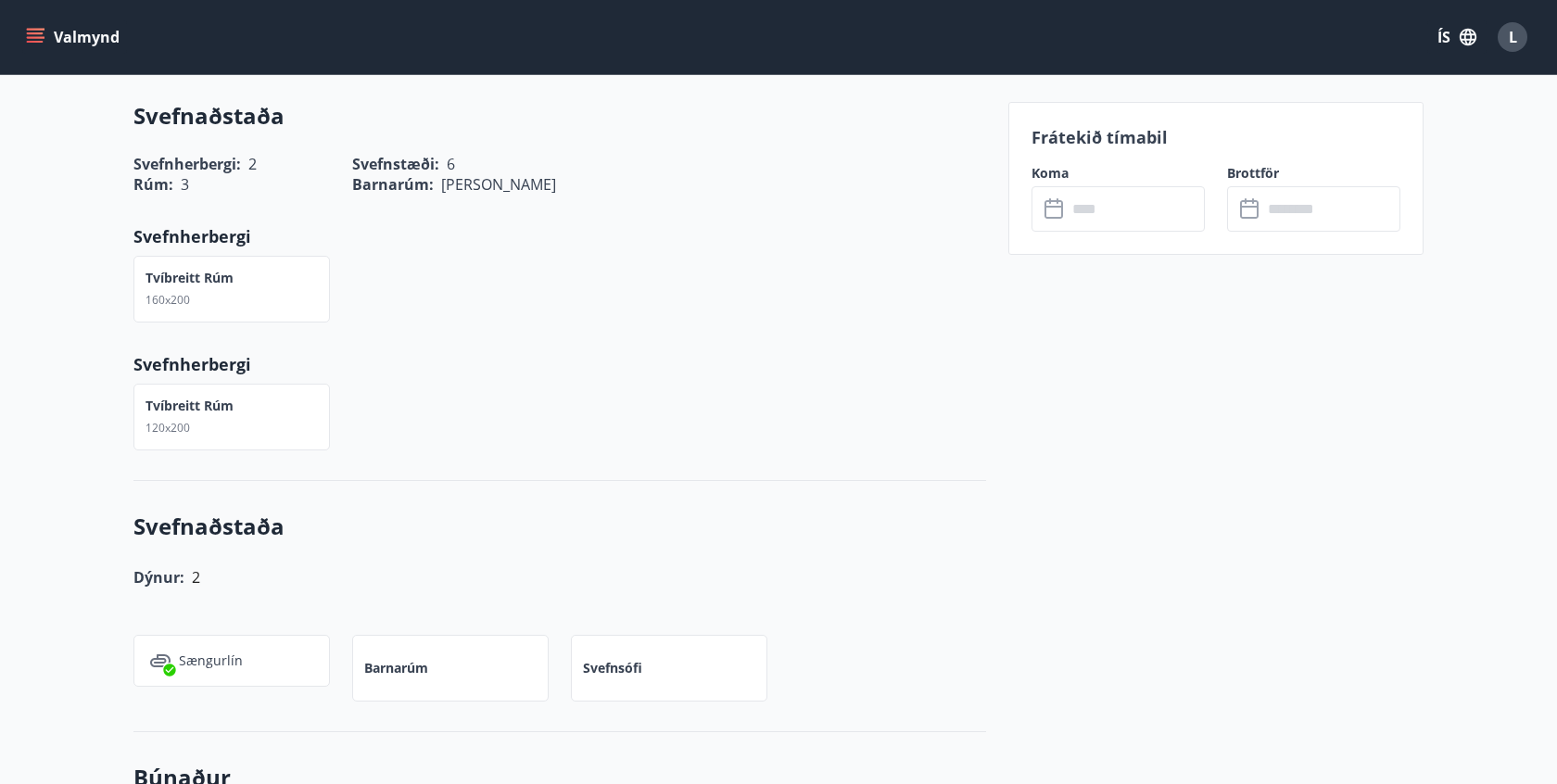
scroll to position [879, 0]
